Goal: Transaction & Acquisition: Download file/media

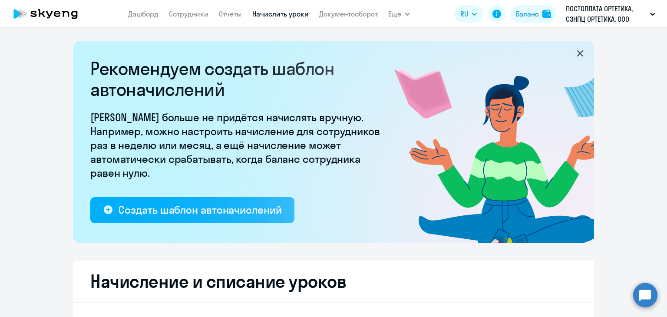
select select "10"
click at [192, 10] on link "Сотрудники" at bounding box center [189, 14] width 40 height 9
select select "30"
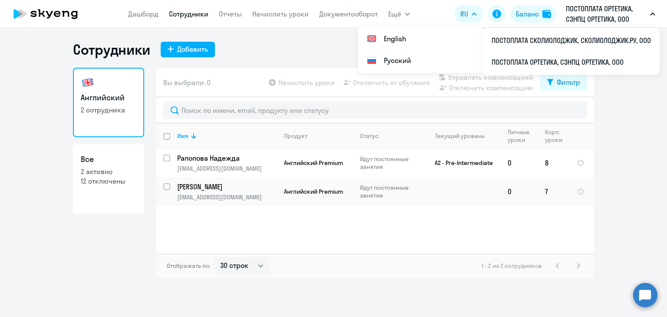
click at [616, 10] on p "ПОСТОПЛАТА ОРТЕТИКА, СЗНПЦ ОРТЕТИКА, ООО" at bounding box center [606, 13] width 81 height 21
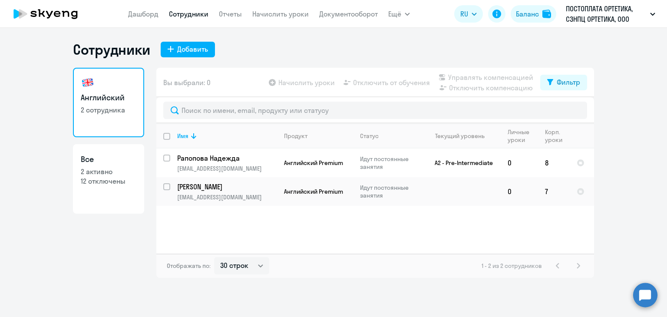
click at [611, 15] on p "ПОСТОПЛАТА ОРТЕТИКА, СЗНПЦ ОРТЕТИКА, ООО" at bounding box center [606, 13] width 81 height 21
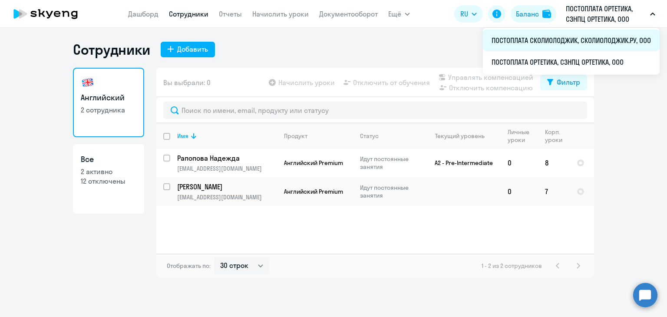
click at [556, 40] on li "ПОСТОПЛАТА СКОЛИОЛОДЖИК, СКОЛИОЛОДЖИК.РУ, ООО" at bounding box center [571, 41] width 177 height 22
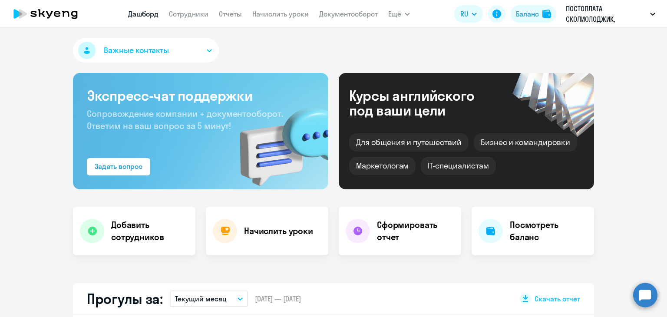
select select "30"
click at [191, 13] on link "Сотрудники" at bounding box center [189, 14] width 40 height 9
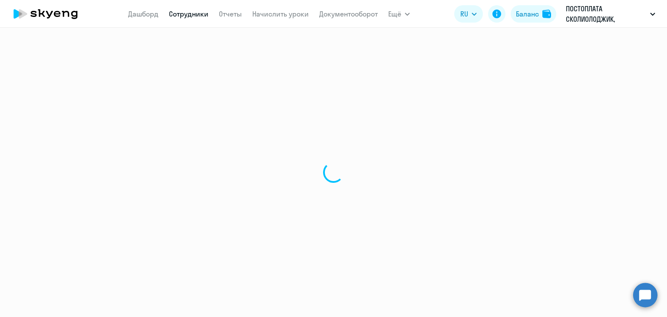
select select "30"
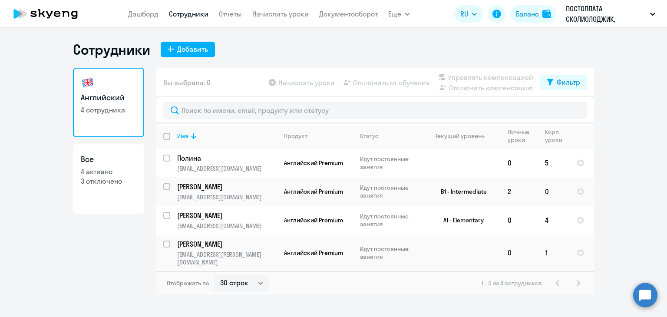
click at [184, 245] on p "[PERSON_NAME]" at bounding box center [226, 244] width 98 height 10
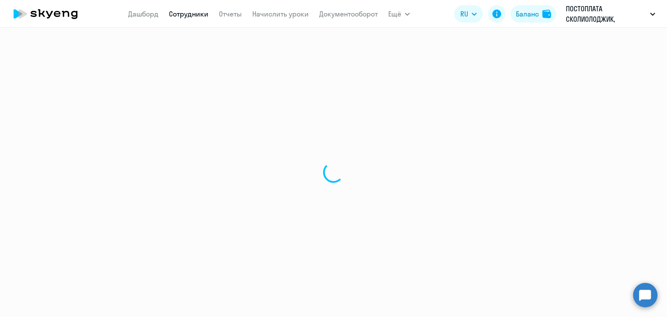
select select "english"
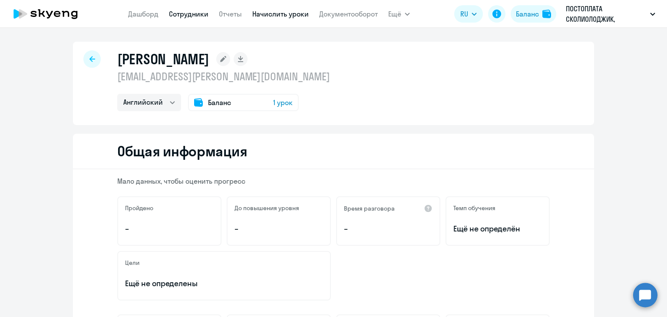
click at [269, 13] on link "Начислить уроки" at bounding box center [280, 14] width 56 height 9
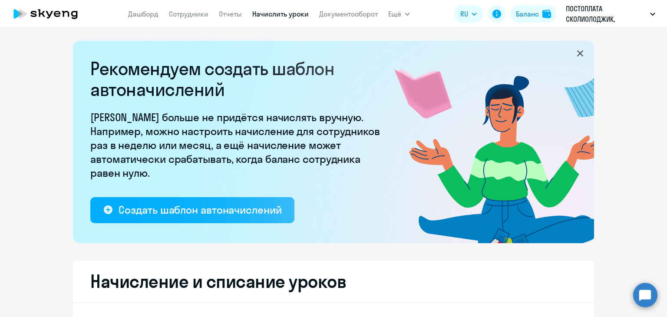
select select "10"
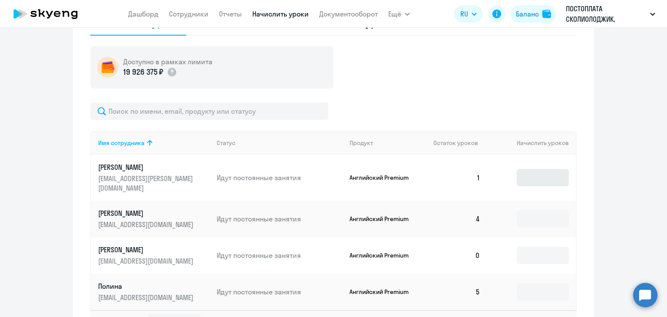
scroll to position [347, 0]
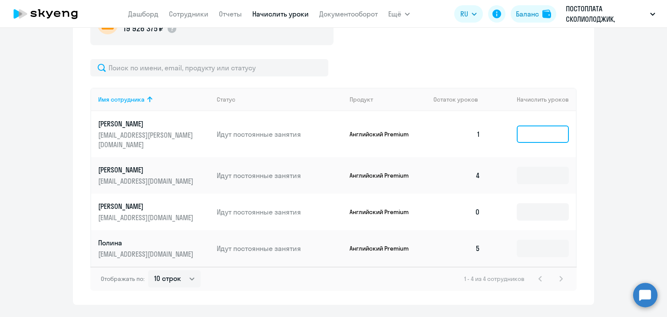
click at [529, 129] on input at bounding box center [543, 133] width 52 height 17
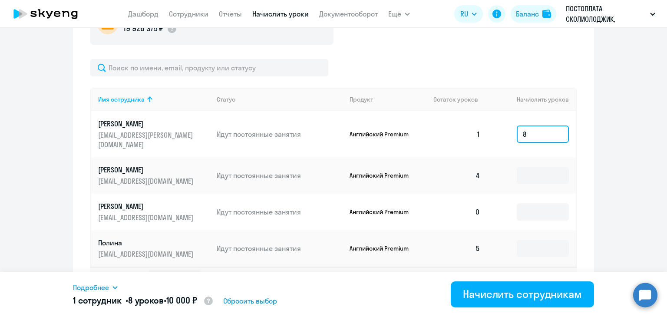
scroll to position [370, 0]
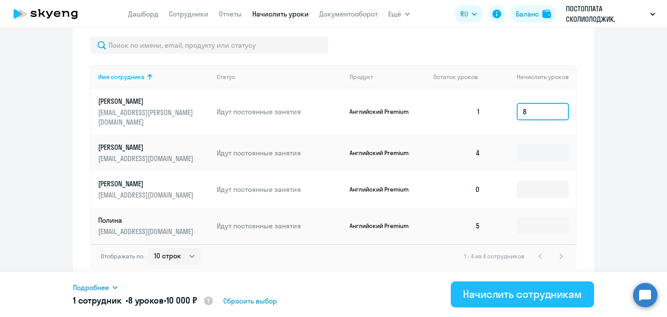
type input "8"
click at [502, 287] on div "Начислить сотрудникам" at bounding box center [522, 294] width 119 height 14
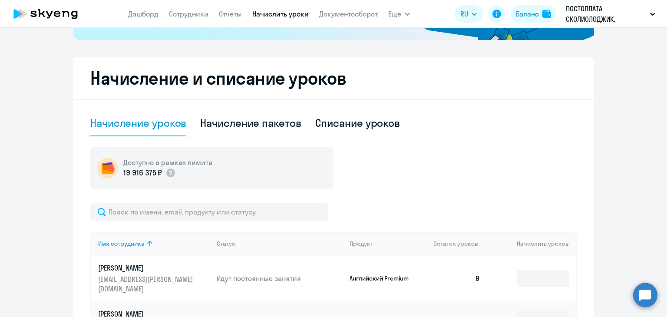
scroll to position [196, 0]
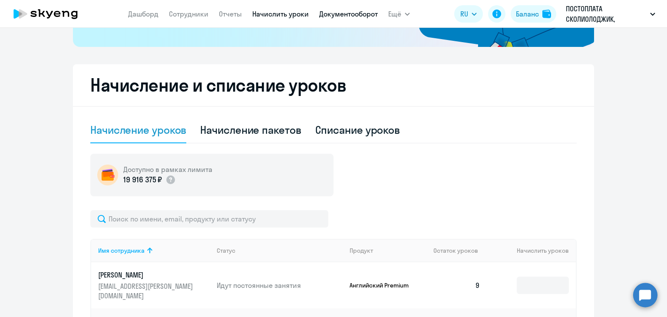
click at [361, 13] on link "Документооборот" at bounding box center [348, 14] width 59 height 9
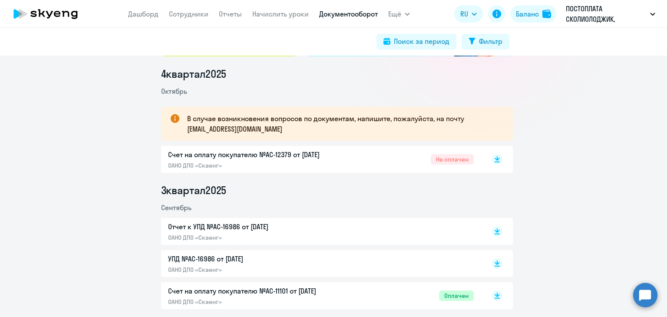
scroll to position [87, 0]
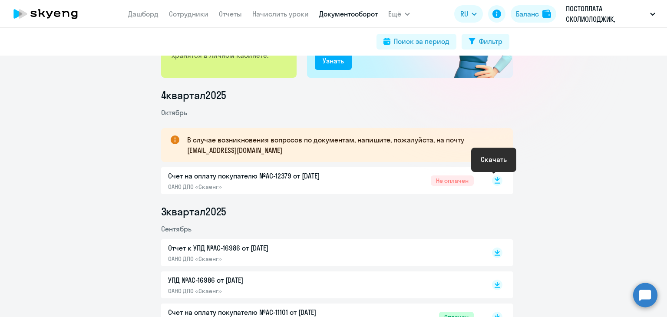
click at [495, 178] on icon at bounding box center [497, 179] width 5 height 4
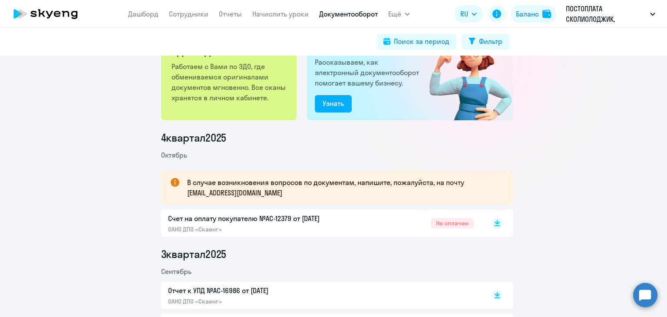
scroll to position [0, 0]
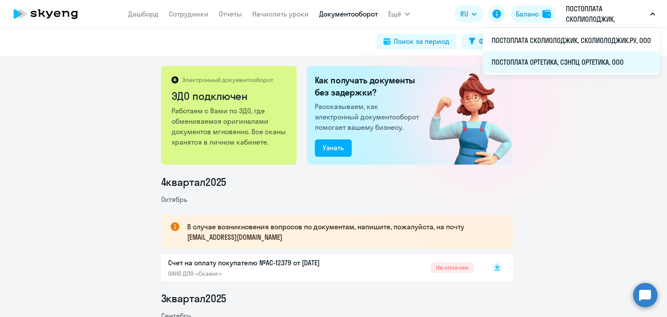
click at [537, 59] on li "ПОСТОПЛАТА ОРТЕТИКА, СЗНПЦ ОРТЕТИКА, ООО" at bounding box center [571, 62] width 177 height 22
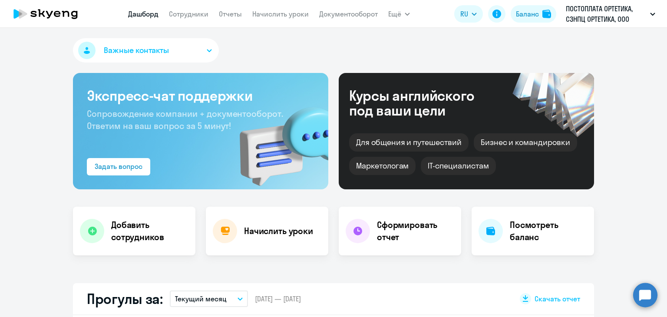
select select "30"
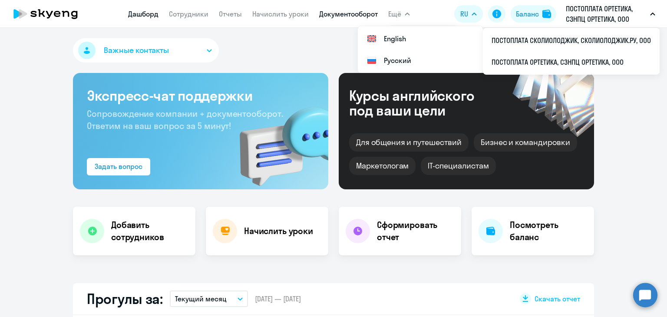
click at [341, 12] on link "Документооборот" at bounding box center [348, 14] width 59 height 9
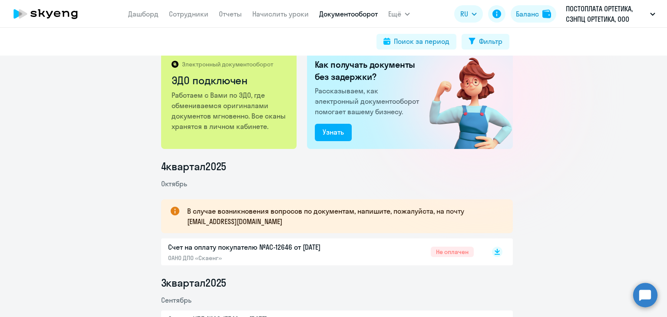
scroll to position [43, 0]
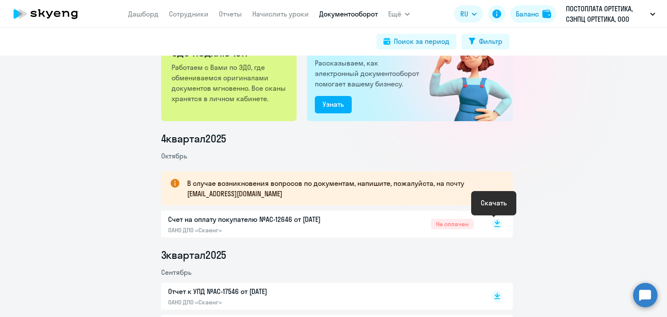
click at [495, 226] on icon at bounding box center [497, 226] width 5 height 1
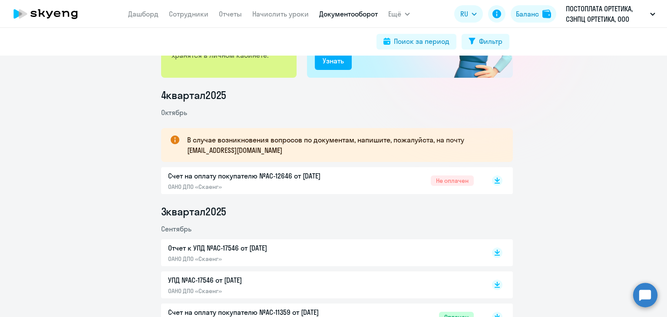
scroll to position [0, 0]
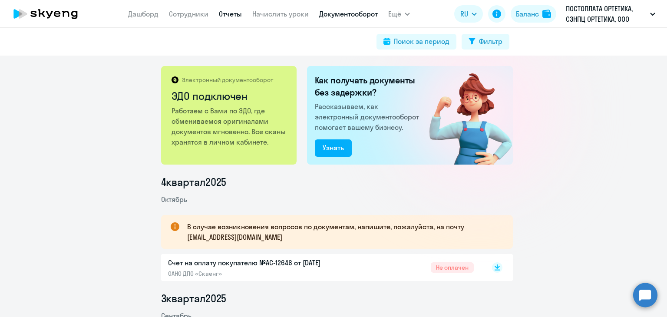
click at [222, 14] on link "Отчеты" at bounding box center [230, 14] width 23 height 9
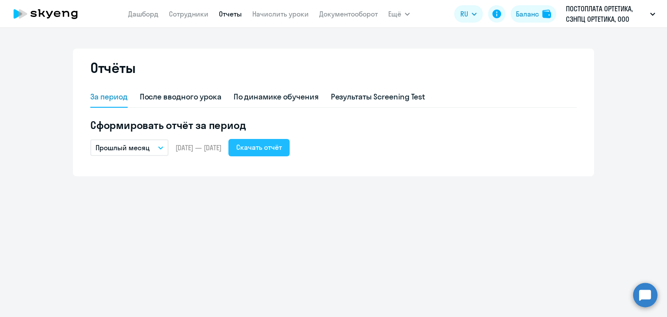
click at [274, 149] on div "Скачать отчёт" at bounding box center [259, 147] width 46 height 10
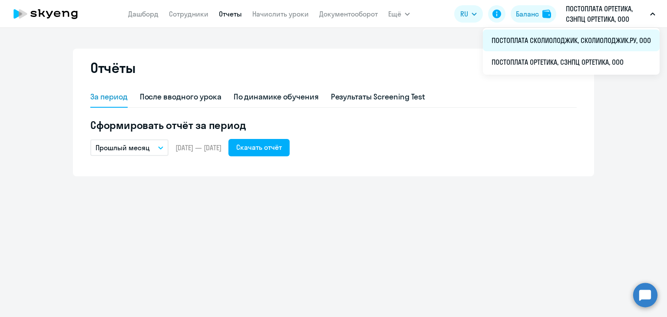
click at [575, 37] on li "ПОСТОПЛАТА СКОЛИОЛОДЖИК, СКОЛИОЛОДЖИК.РУ, ООО" at bounding box center [571, 41] width 177 height 22
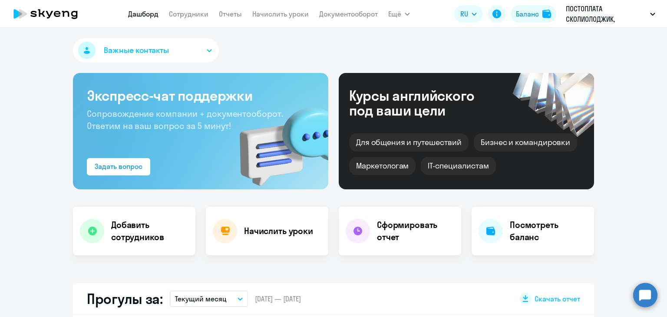
select select "30"
click at [228, 16] on link "Отчеты" at bounding box center [230, 14] width 23 height 9
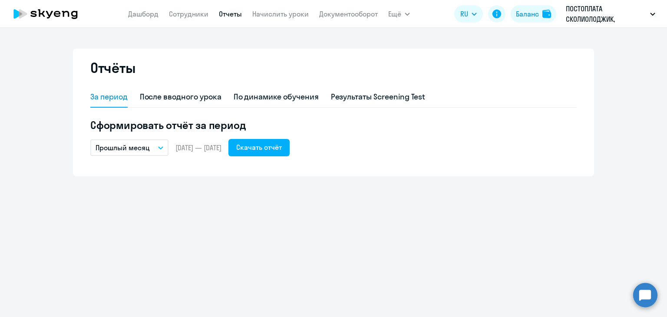
click at [161, 146] on icon "button" at bounding box center [160, 147] width 5 height 3
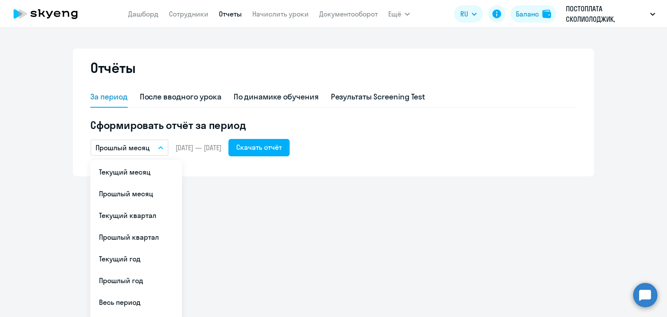
click at [134, 194] on li "Прошлый месяц" at bounding box center [136, 194] width 92 height 22
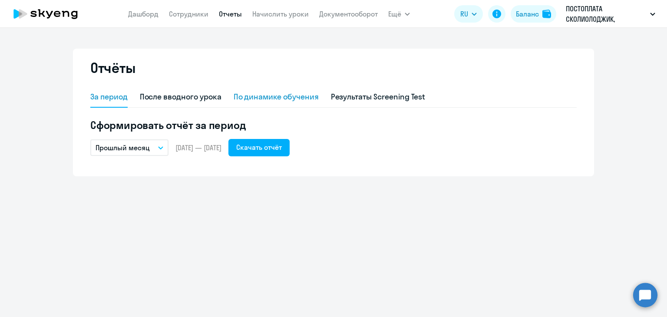
click at [274, 97] on div "По динамике обучения" at bounding box center [276, 96] width 85 height 11
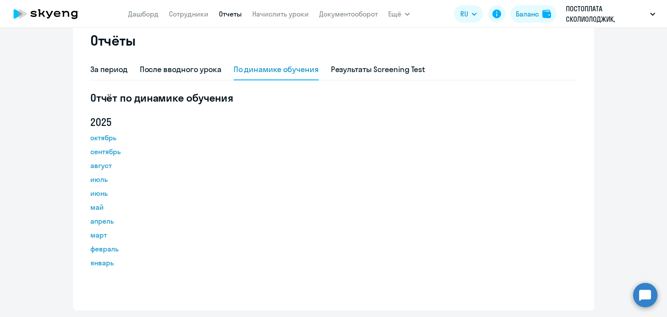
scroll to position [7, 0]
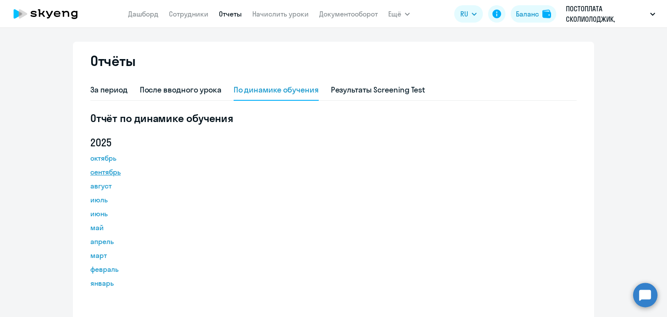
click at [105, 171] on link "сентябрь" at bounding box center [129, 172] width 78 height 10
click at [100, 89] on div "За период" at bounding box center [108, 89] width 37 height 11
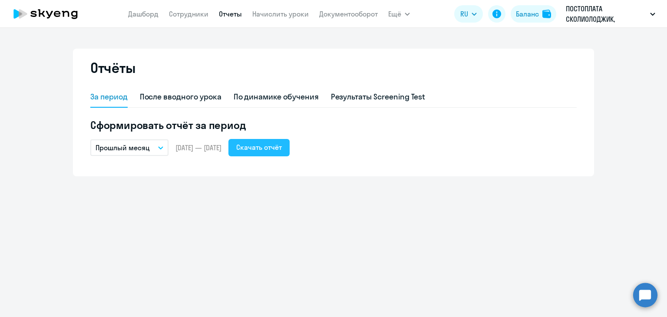
click at [281, 147] on div "Скачать отчёт" at bounding box center [259, 147] width 46 height 10
click at [195, 14] on link "Сотрудники" at bounding box center [189, 14] width 40 height 9
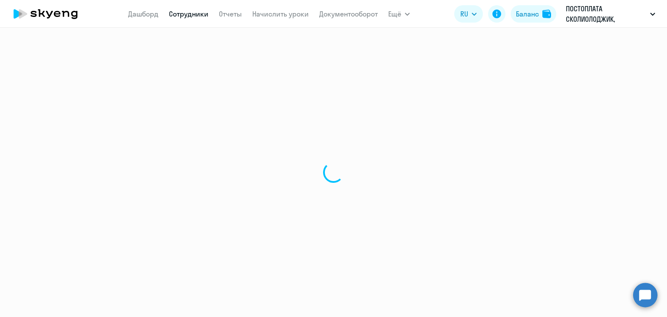
select select "30"
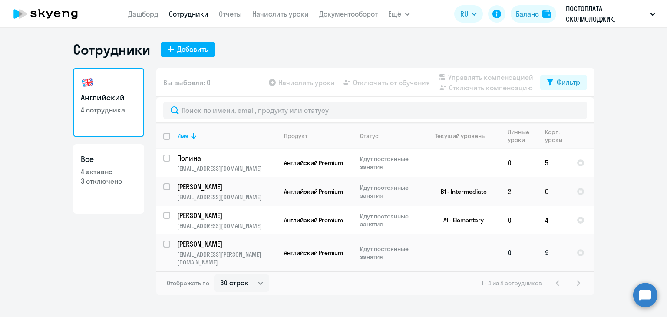
click at [198, 242] on p "[PERSON_NAME]" at bounding box center [226, 244] width 98 height 10
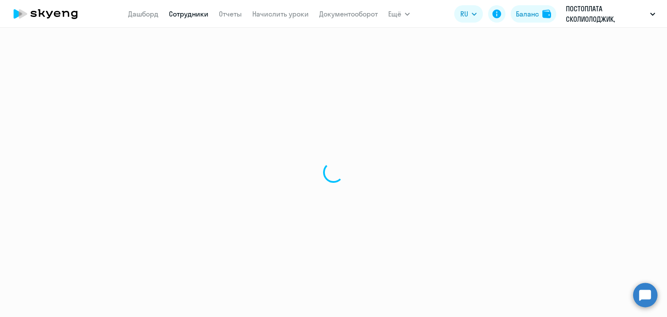
select select "english"
